Goal: Browse casually: Explore the website without a specific task or goal

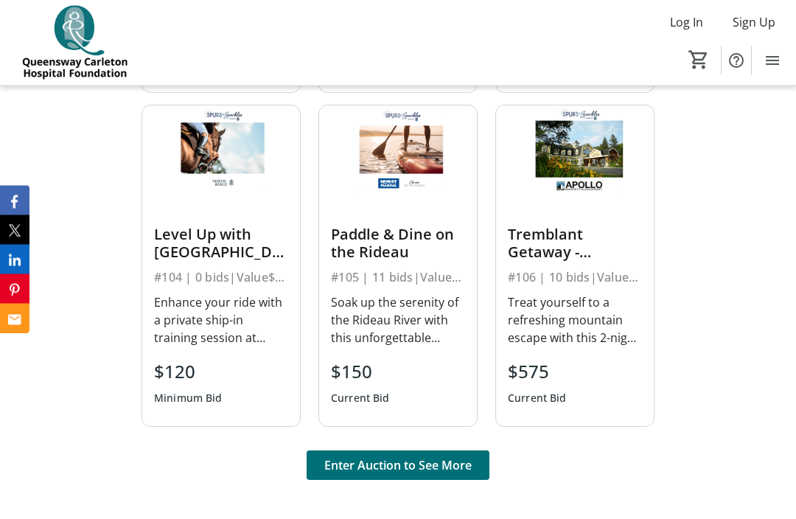
scroll to position [935, 0]
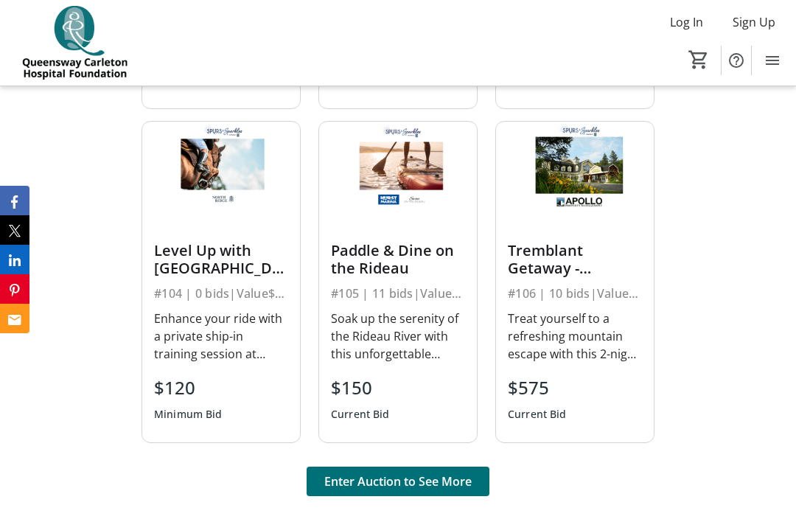
click at [361, 484] on span "Enter Auction to See More" at bounding box center [397, 482] width 147 height 18
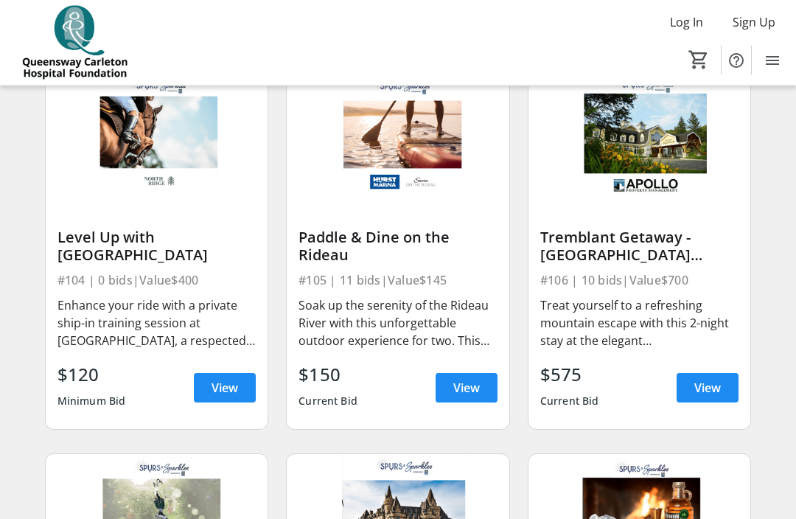
scroll to position [526, 0]
click at [704, 386] on span "View" at bounding box center [707, 388] width 27 height 18
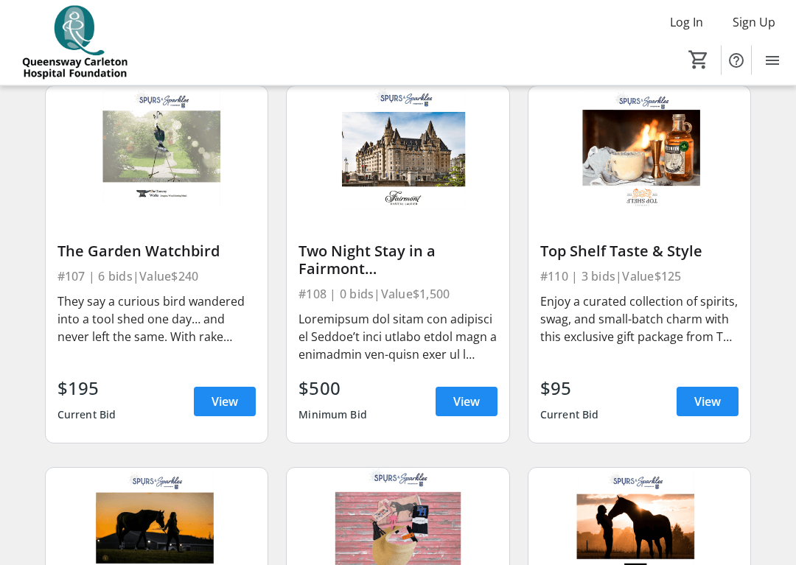
scroll to position [894, 0]
click at [711, 397] on span "View" at bounding box center [707, 402] width 27 height 18
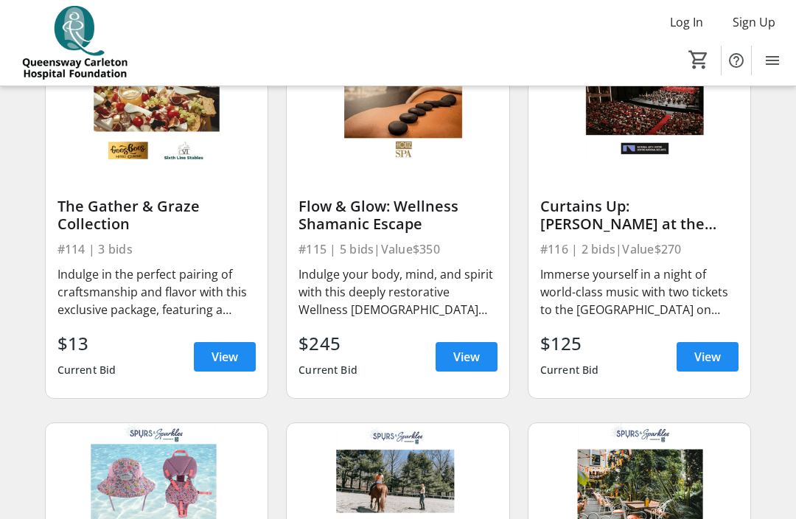
scroll to position [1698, 0]
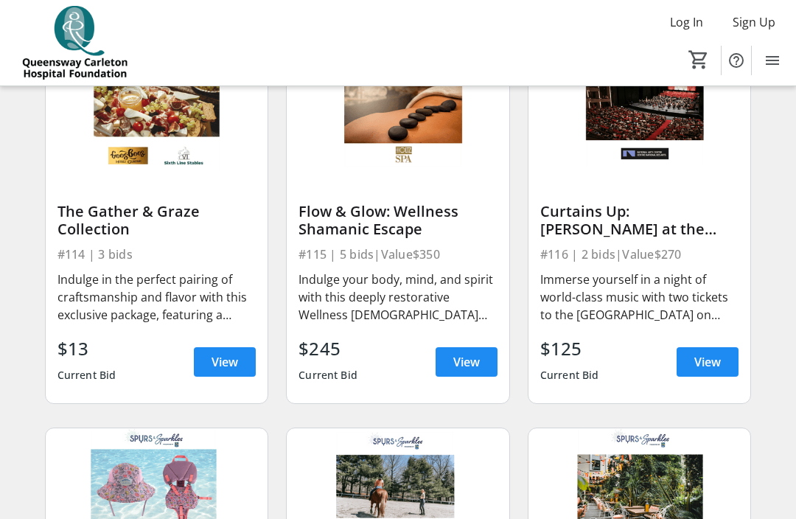
click at [216, 364] on span "View" at bounding box center [225, 362] width 27 height 18
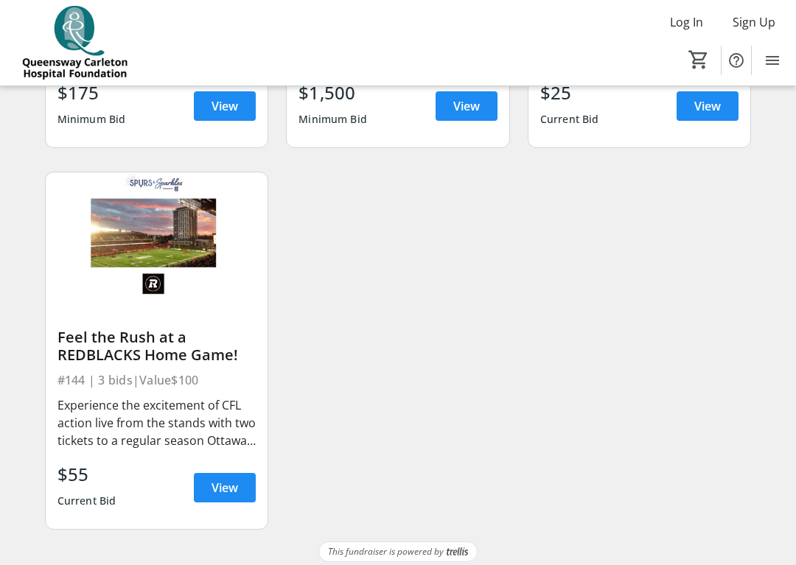
scroll to position [5399, 0]
